Goal: Information Seeking & Learning: Learn about a topic

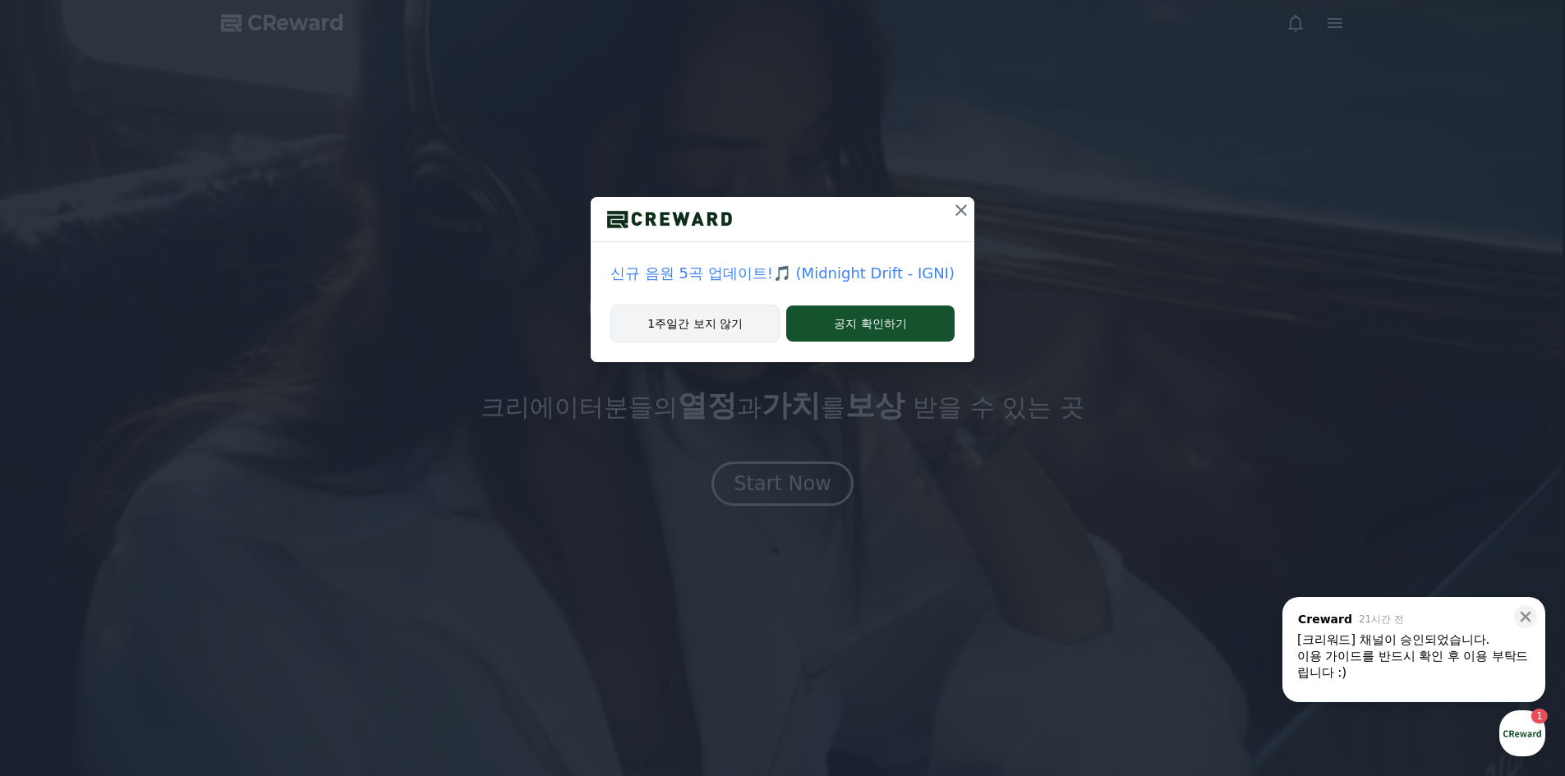
click at [728, 329] on button "1주일간 보지 않기" at bounding box center [694, 324] width 169 height 38
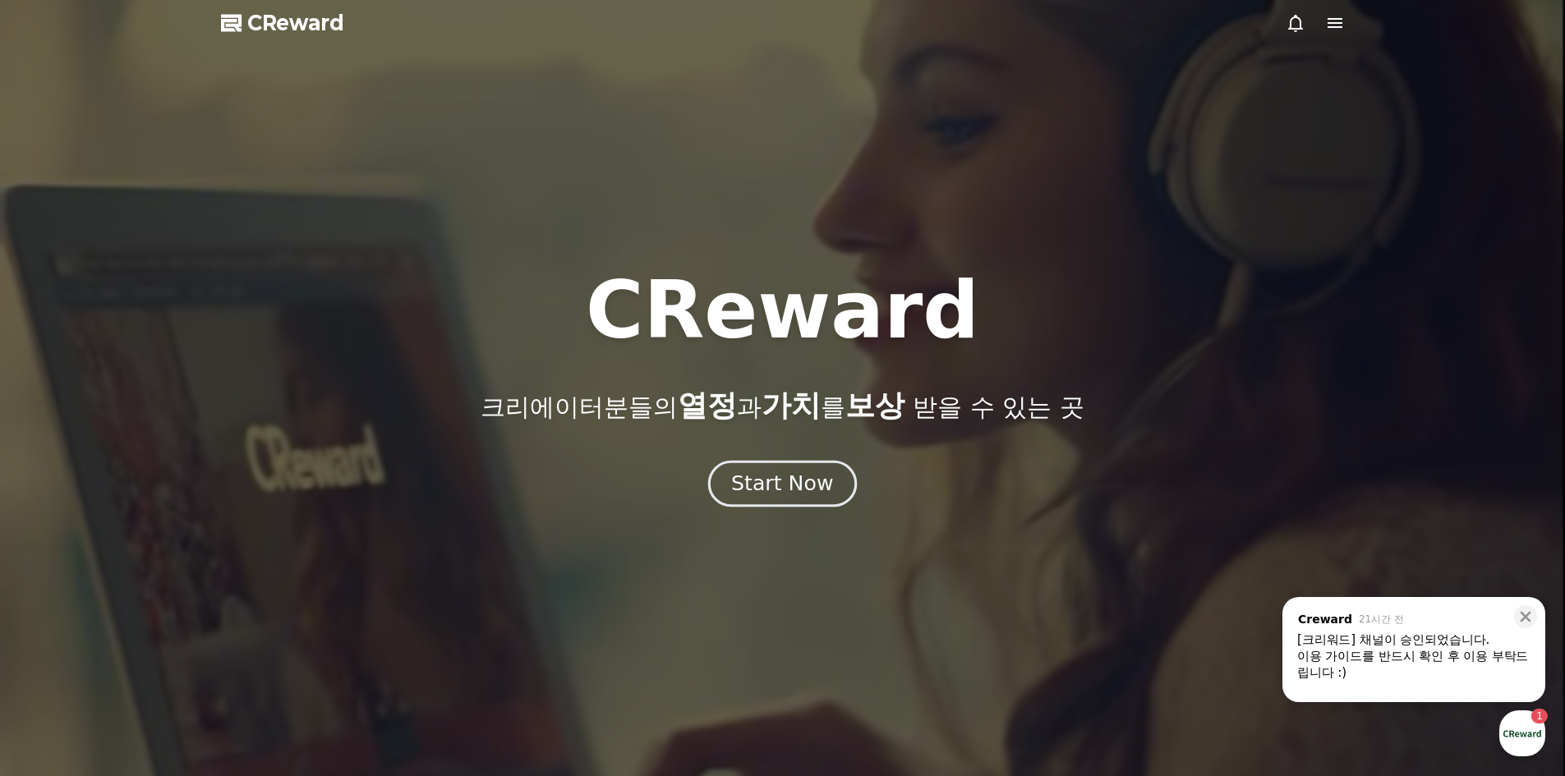
click at [793, 486] on div "Start Now" at bounding box center [782, 484] width 102 height 28
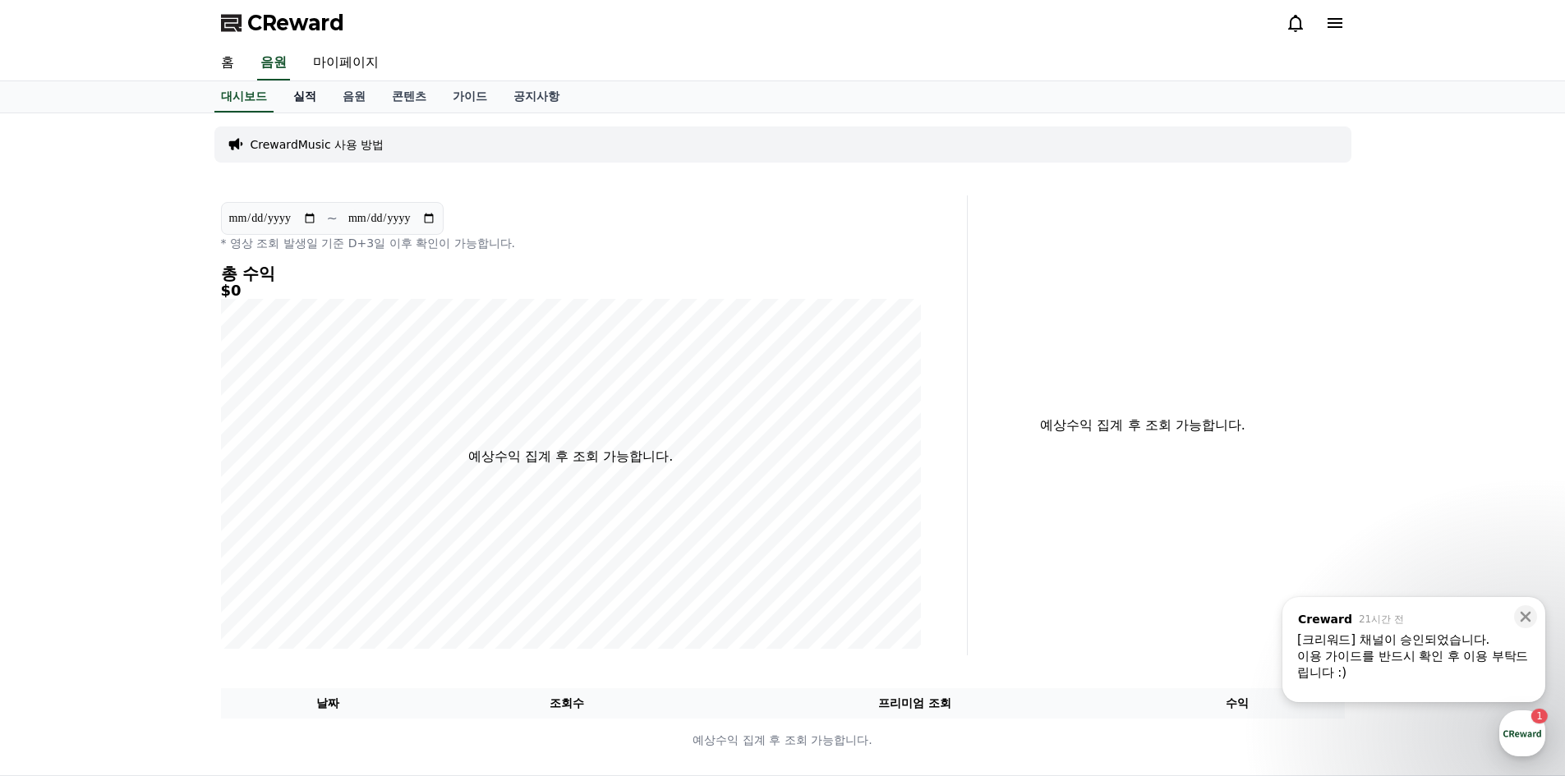
click at [301, 94] on link "실적" at bounding box center [304, 96] width 49 height 31
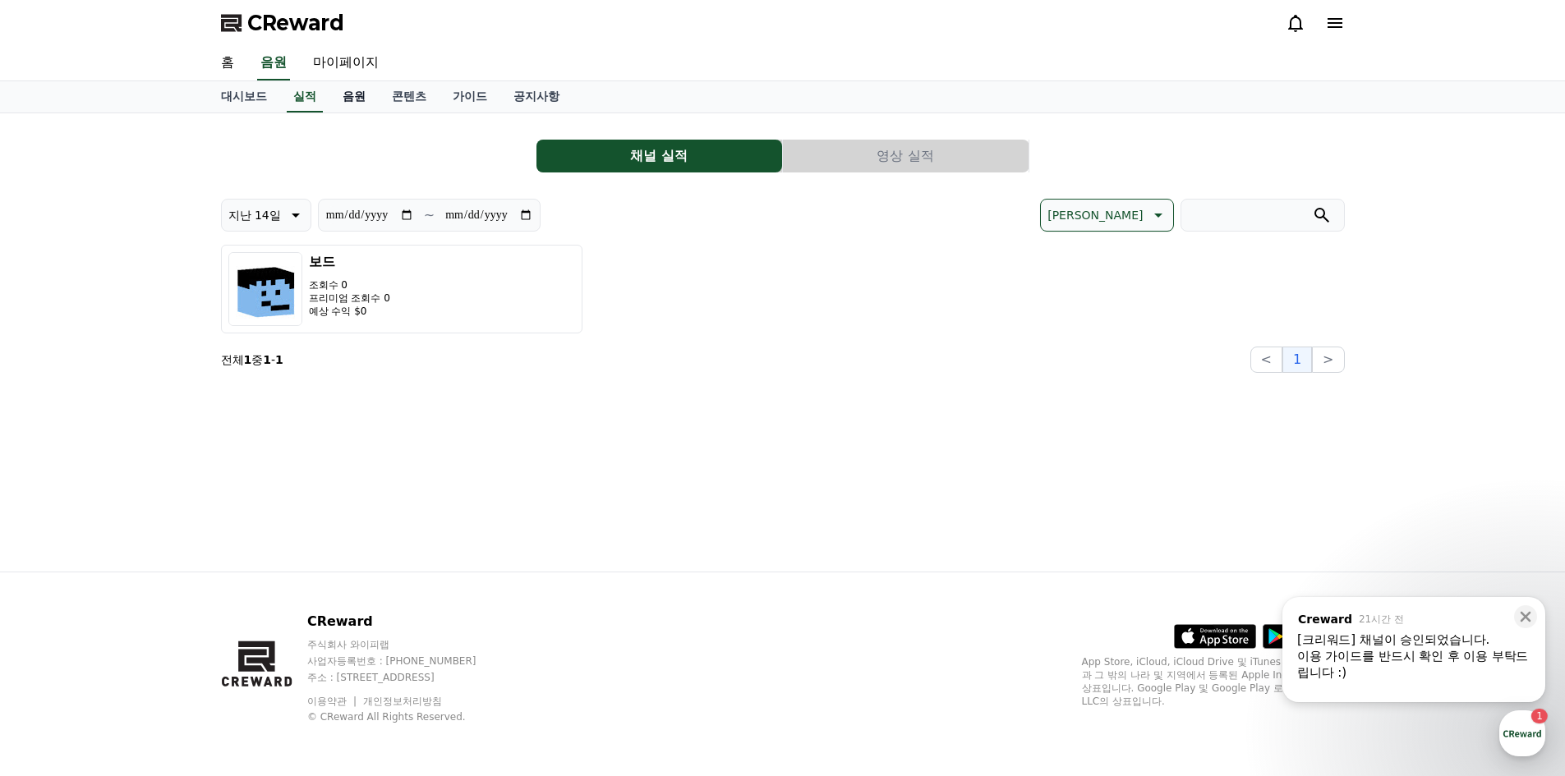
click at [344, 98] on link "음원" at bounding box center [353, 96] width 49 height 31
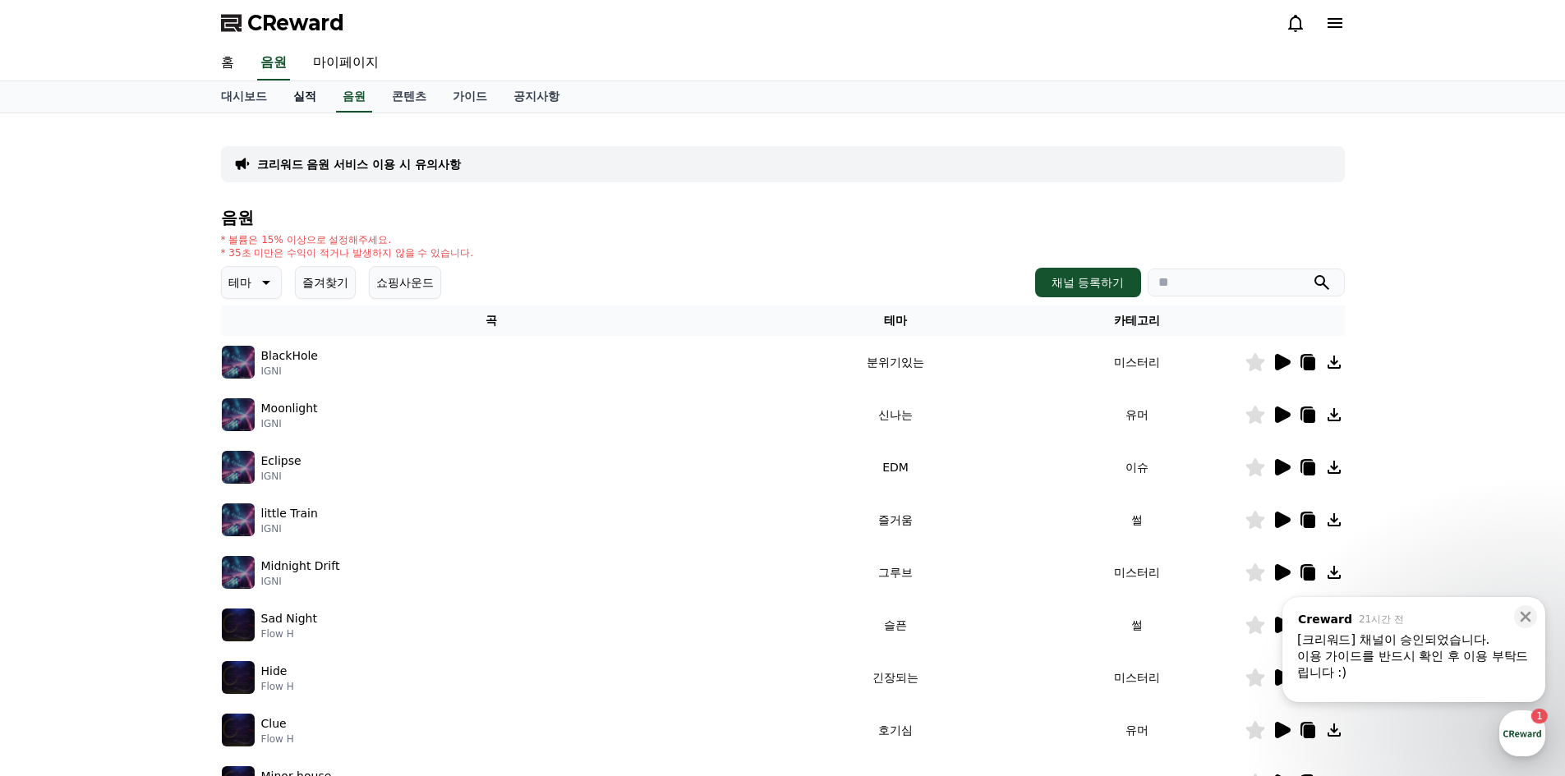
click at [290, 111] on link "실적" at bounding box center [304, 96] width 49 height 31
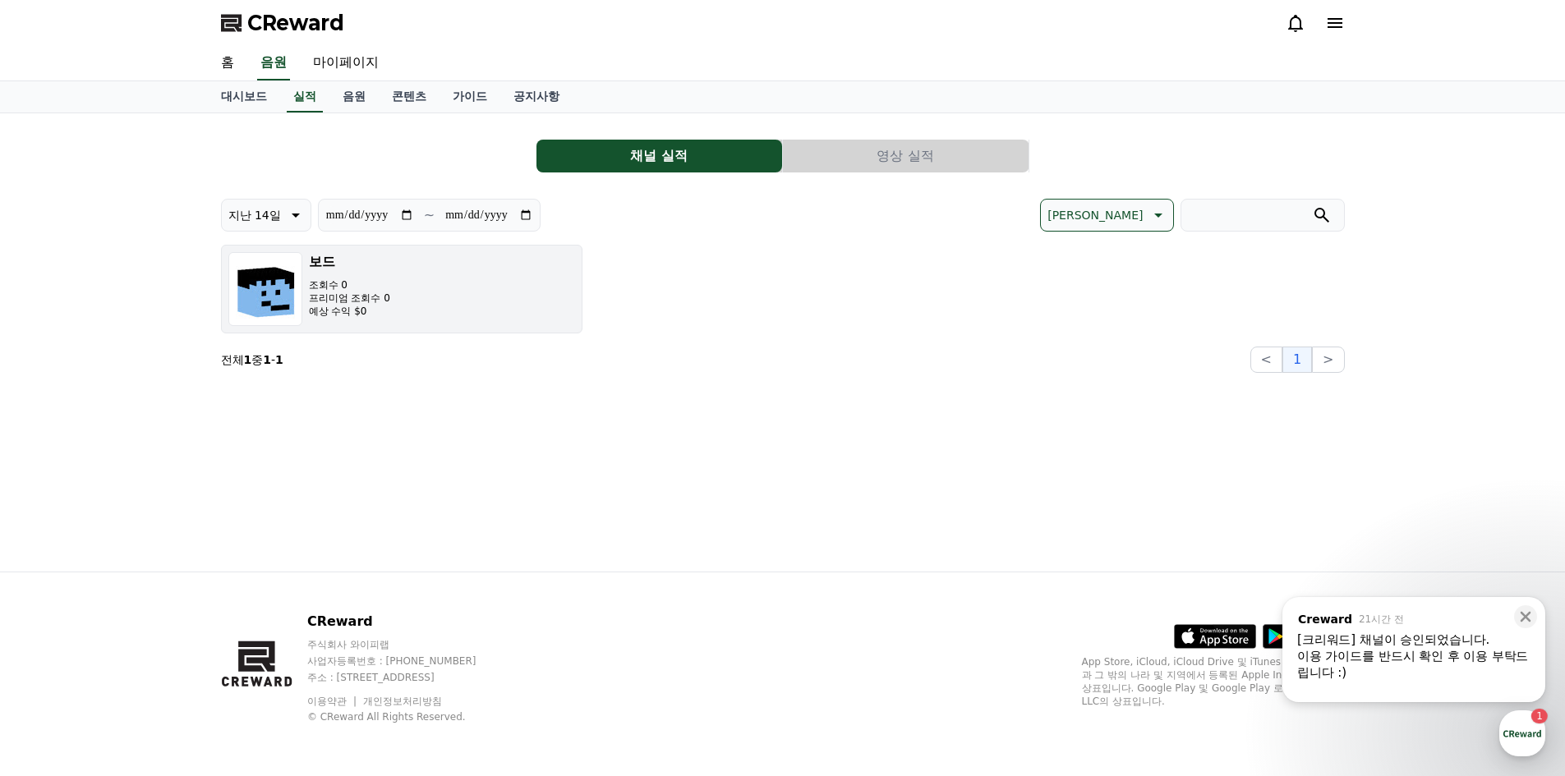
click at [318, 305] on p "예상 수익 $0" at bounding box center [349, 311] width 81 height 13
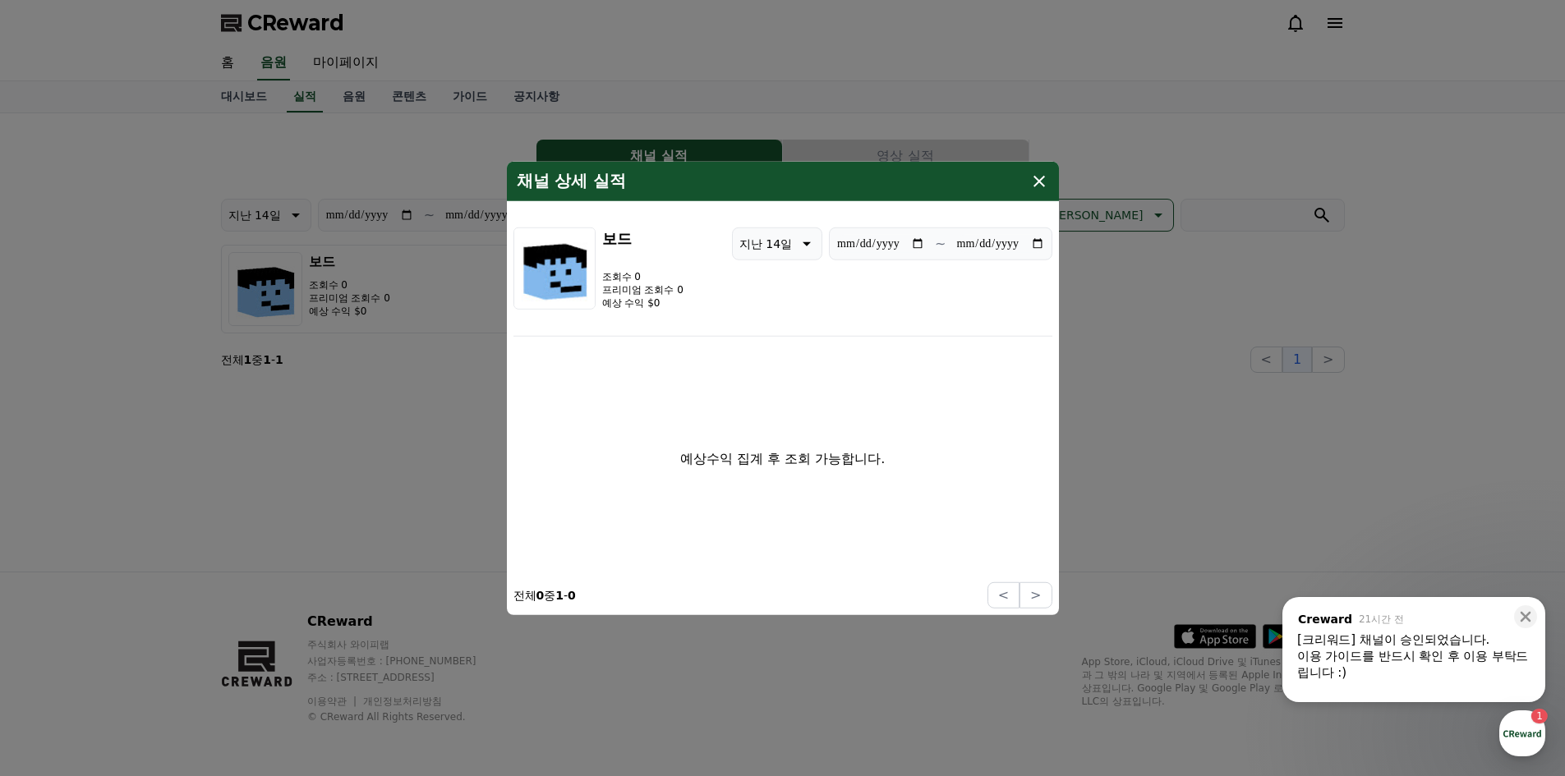
click at [1041, 176] on icon "modal" at bounding box center [1039, 181] width 20 height 20
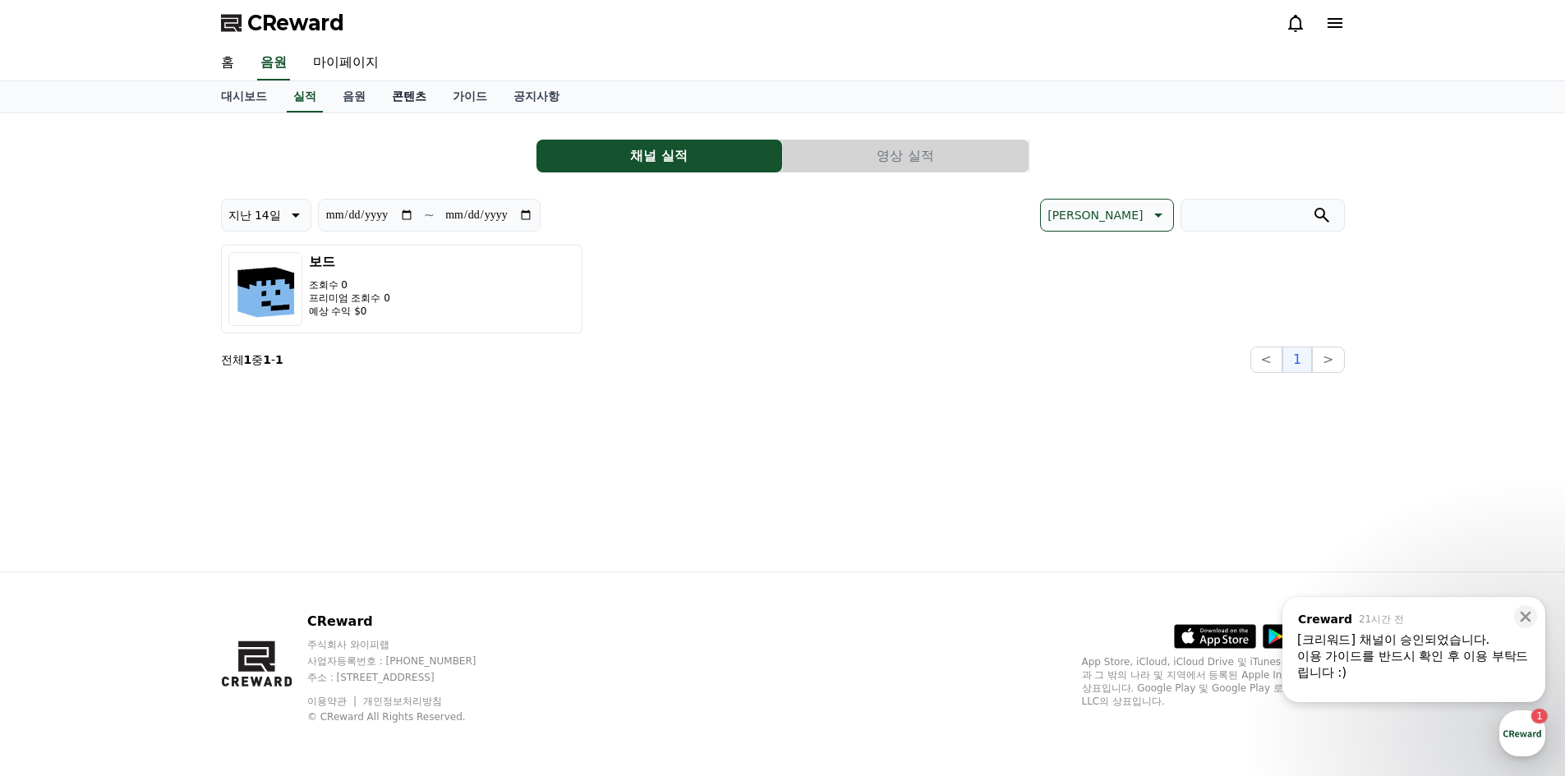
click at [405, 95] on link "콘텐츠" at bounding box center [409, 96] width 61 height 31
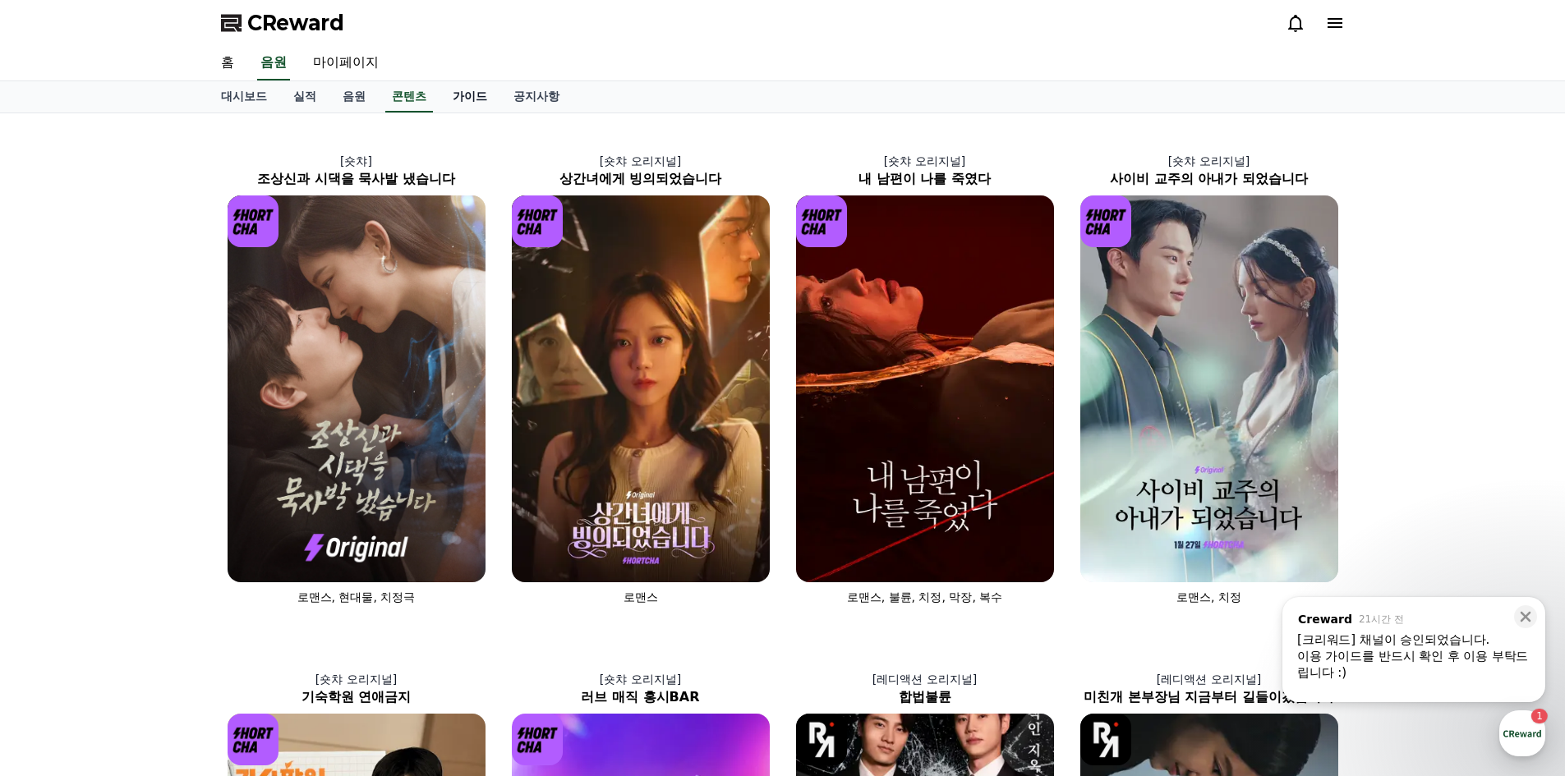
click at [471, 94] on link "가이드" at bounding box center [470, 96] width 61 height 31
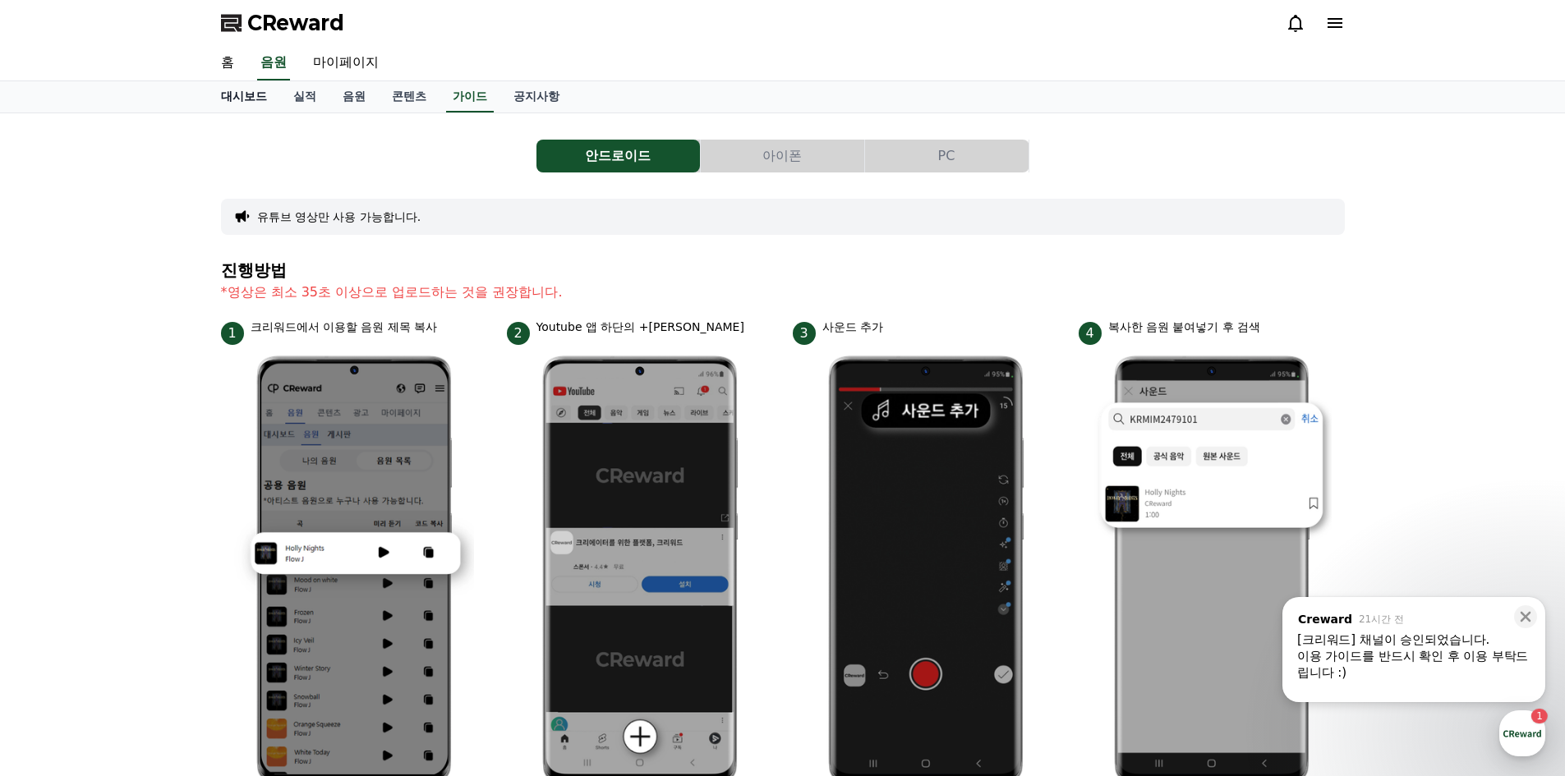
click at [237, 88] on link "대시보드" at bounding box center [244, 96] width 72 height 31
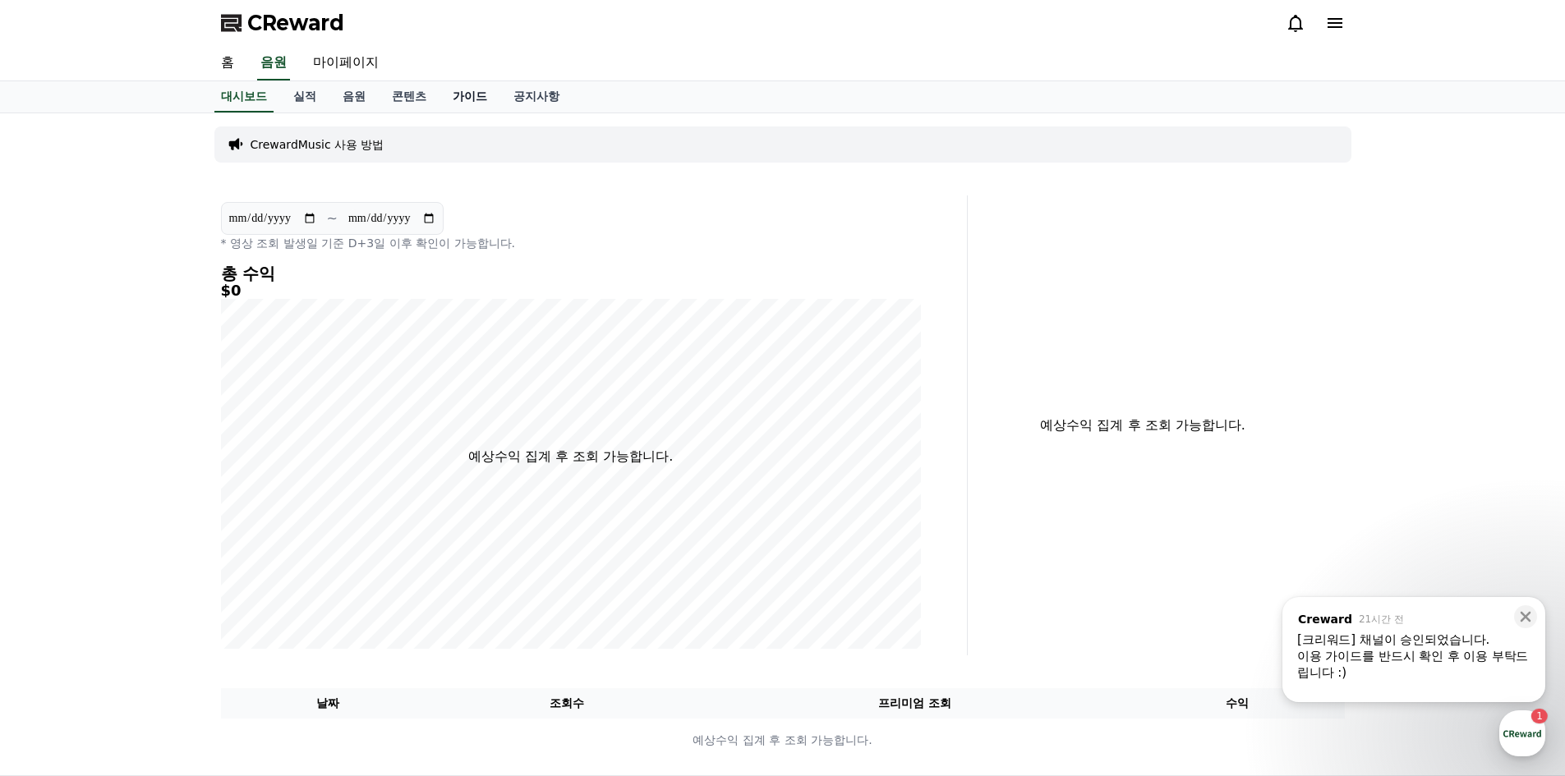
click at [477, 100] on link "가이드" at bounding box center [470, 96] width 61 height 31
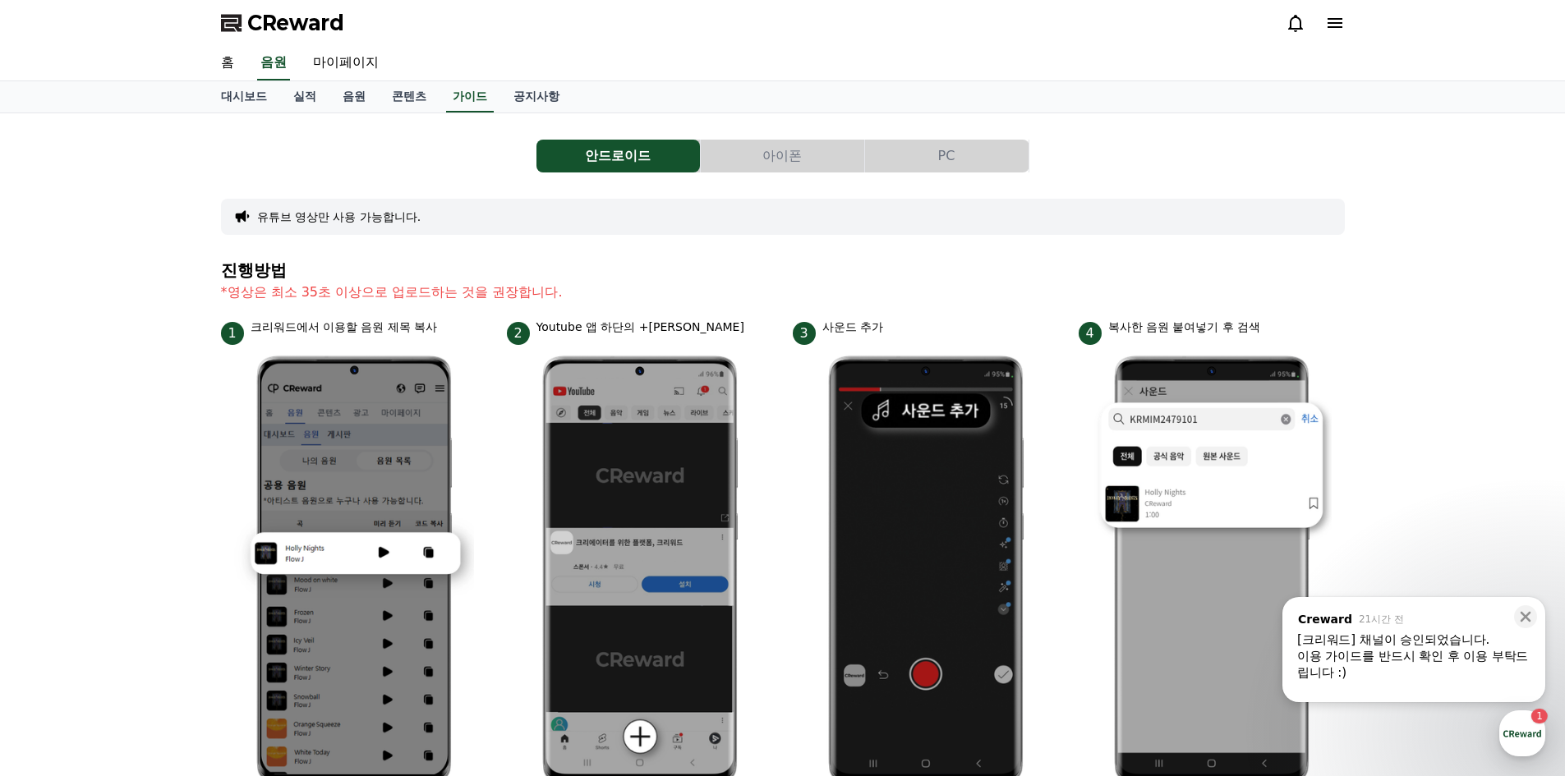
click at [474, 291] on p "*영상은 최소 35초 이상으로 업로드하는 것을 권장합니다." at bounding box center [783, 293] width 1124 height 20
click at [357, 97] on link "음원" at bounding box center [353, 96] width 49 height 31
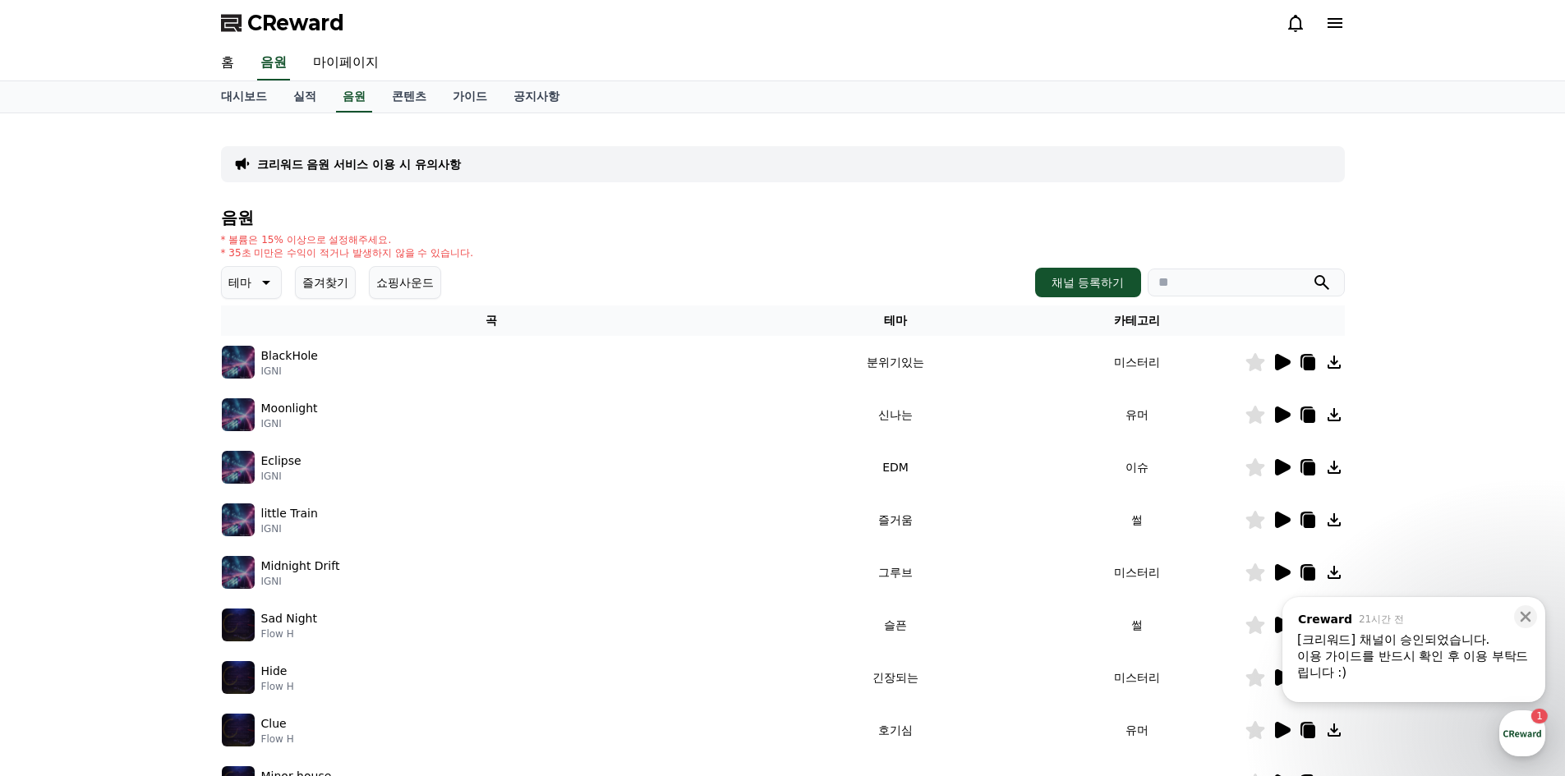
click at [403, 278] on button "쇼핑사운드" at bounding box center [405, 282] width 72 height 33
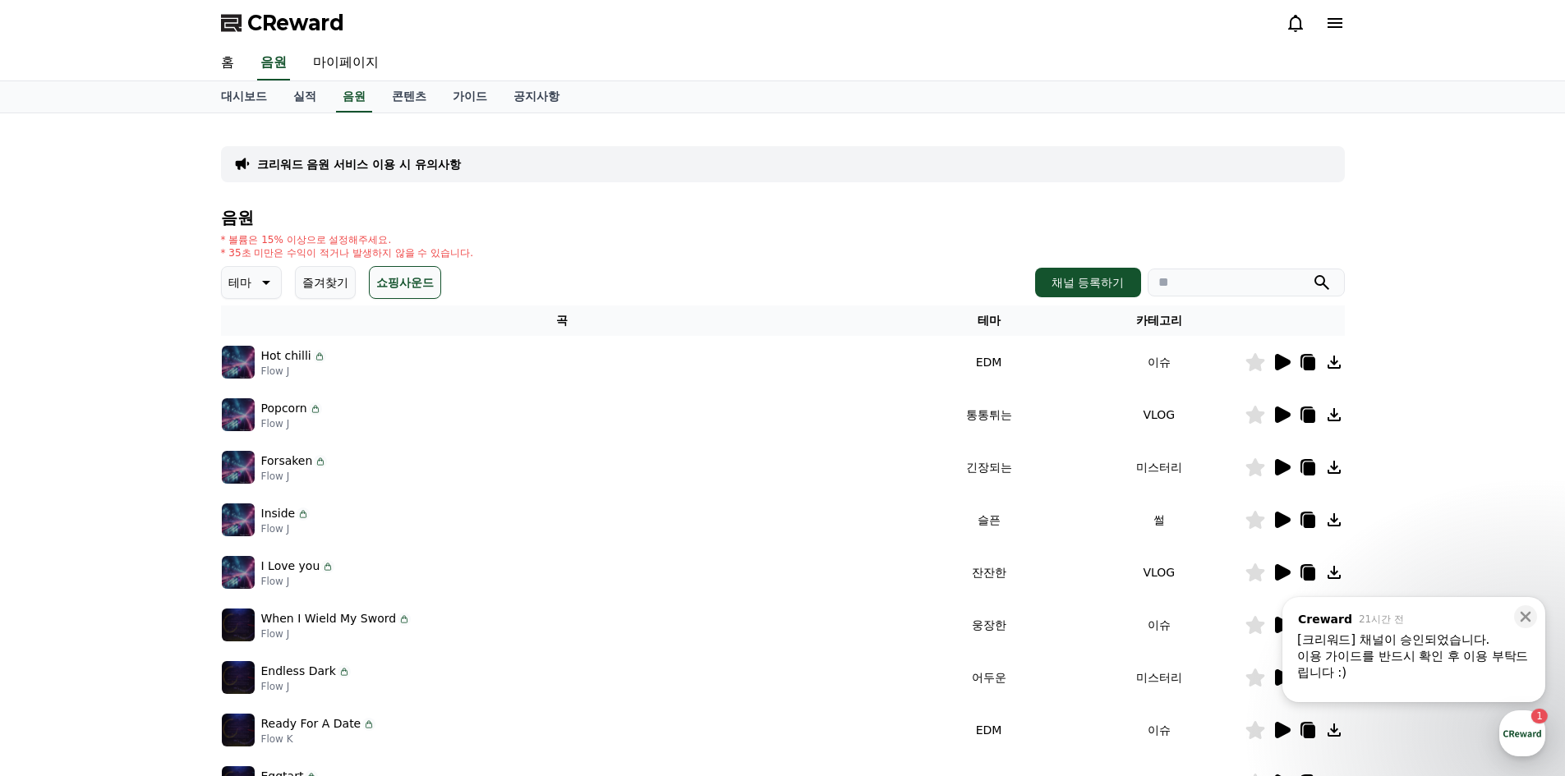
click at [414, 282] on button "쇼핑사운드" at bounding box center [405, 282] width 72 height 33
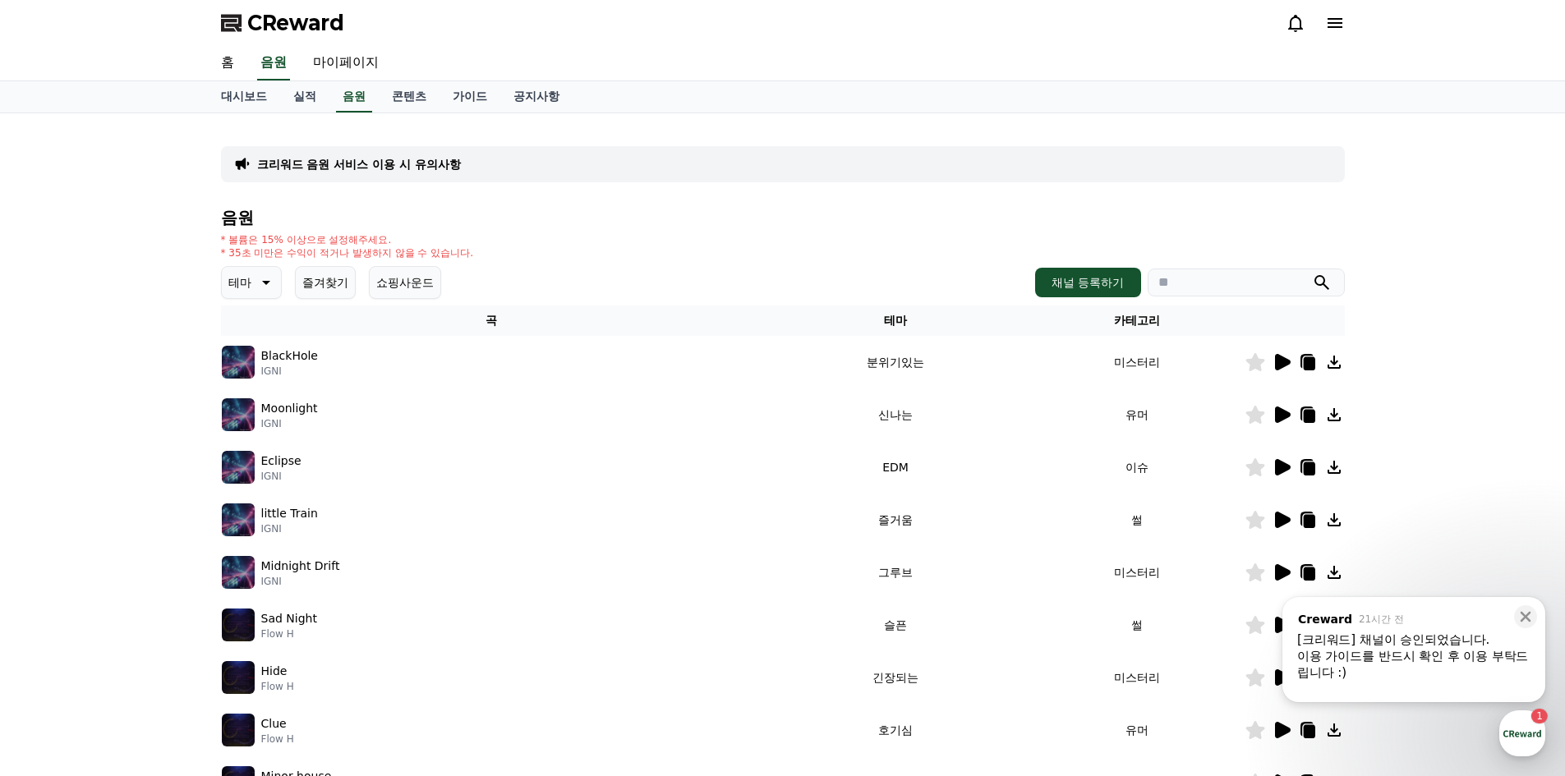
click at [236, 279] on p "테마" at bounding box center [239, 282] width 23 height 23
click at [468, 229] on div "음원 * 볼륨은 15% 이상으로 설정해주세요. * 35초 미만은 수익이 적거나 발생하지 않을 수 있습니다. 테마 테마 전체 환상적인 호기심 어…" at bounding box center [783, 552] width 1124 height 686
click at [836, 363] on td "분위기있는" at bounding box center [895, 362] width 267 height 53
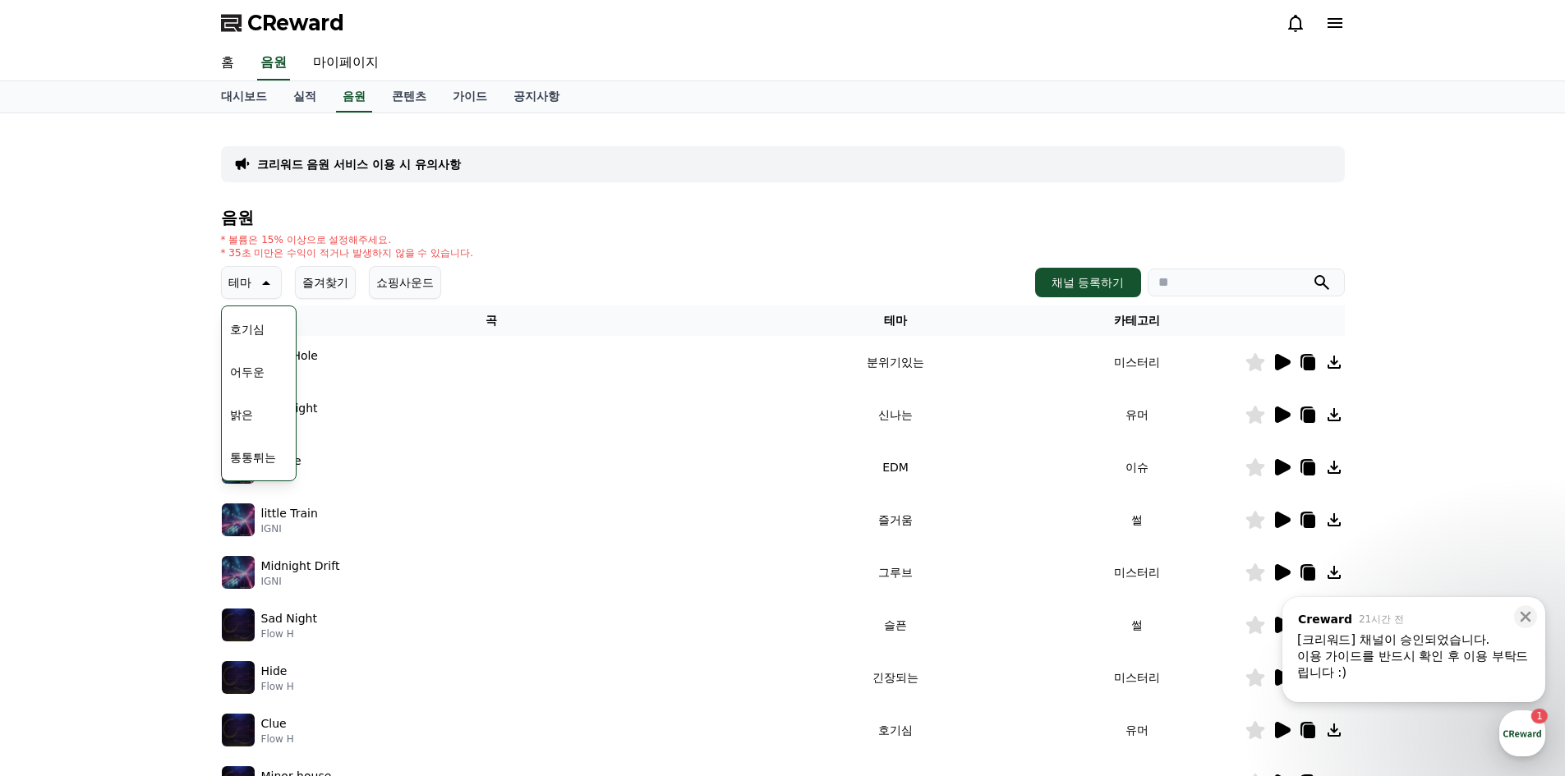
click at [1314, 368] on icon at bounding box center [1309, 363] width 12 height 13
click at [1247, 295] on input "search" at bounding box center [1246, 283] width 197 height 28
paste input "**********"
type input "**********"
click at [1312, 273] on button "submit" at bounding box center [1322, 283] width 20 height 20
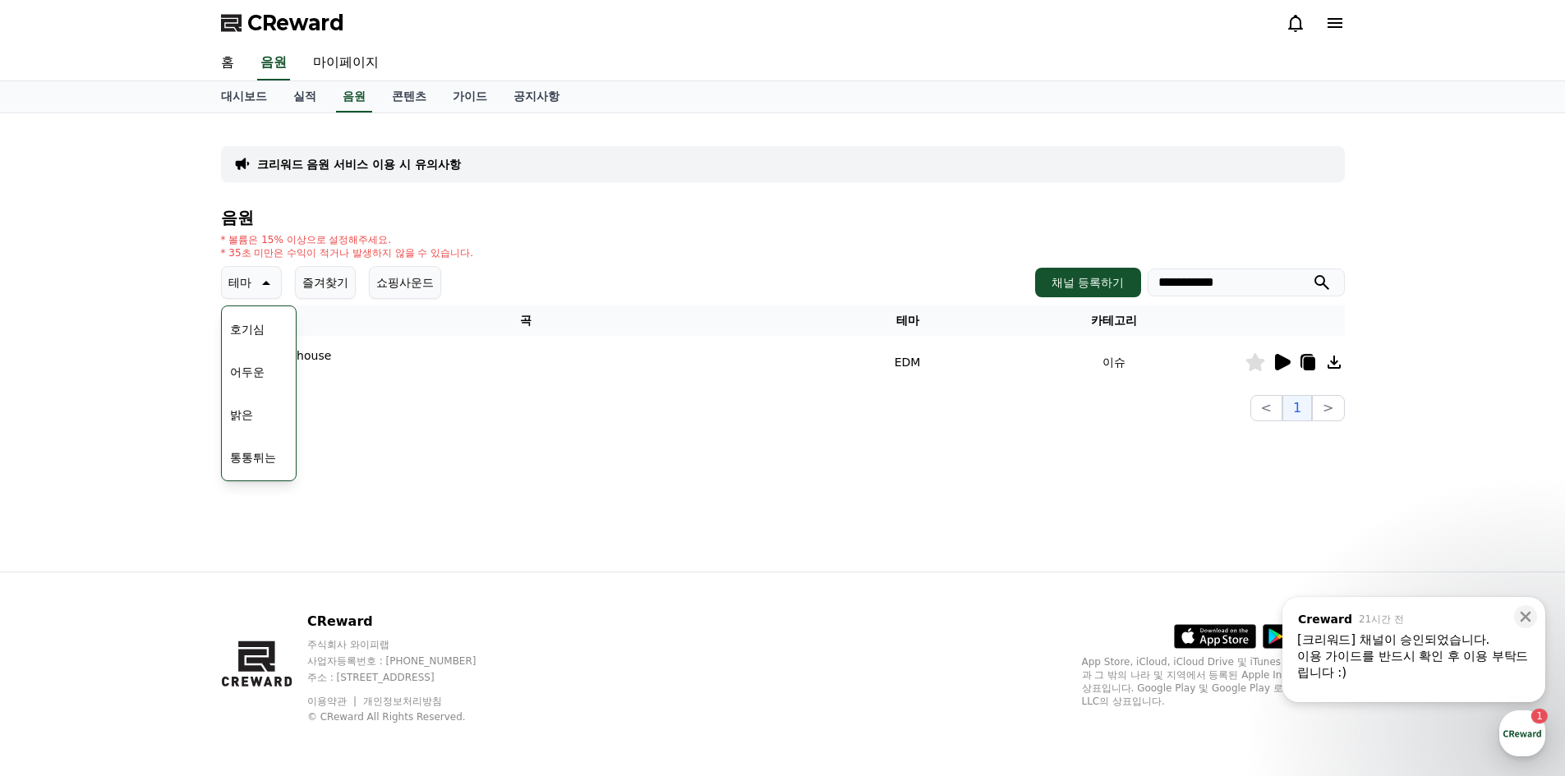
click at [266, 621] on icon at bounding box center [257, 664] width 73 height 105
click at [587, 421] on section "전체 1 중 1 - 1 < 1 >" at bounding box center [783, 408] width 1124 height 26
click at [580, 378] on td "Minor house Flow H" at bounding box center [526, 362] width 611 height 53
click at [1306, 356] on icon at bounding box center [1307, 361] width 13 height 15
